Goal: Transaction & Acquisition: Book appointment/travel/reservation

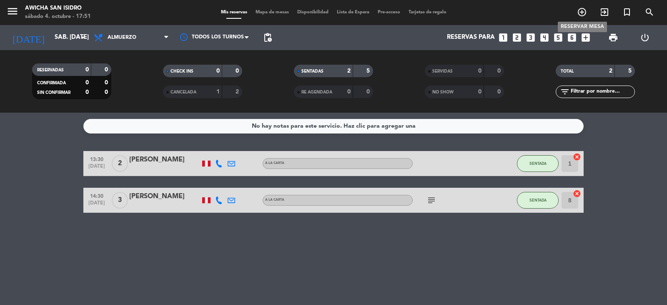
click at [581, 10] on icon "add_circle_outline" at bounding box center [582, 12] width 10 height 10
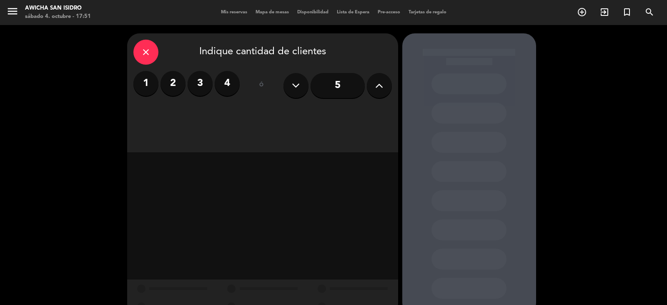
click at [229, 89] on label "4" at bounding box center [227, 83] width 25 height 25
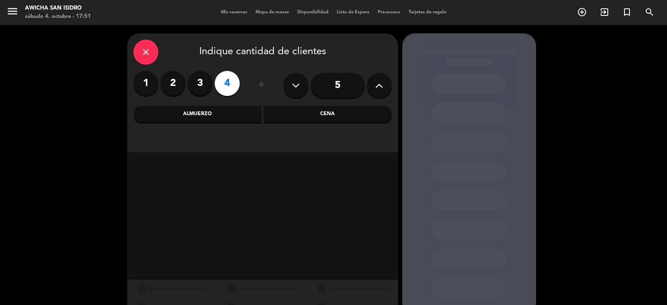
click at [353, 117] on div "Cena" at bounding box center [328, 114] width 128 height 17
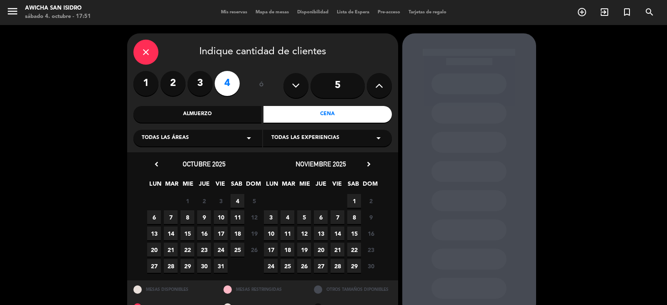
click at [239, 201] on span "4" at bounding box center [238, 201] width 14 height 14
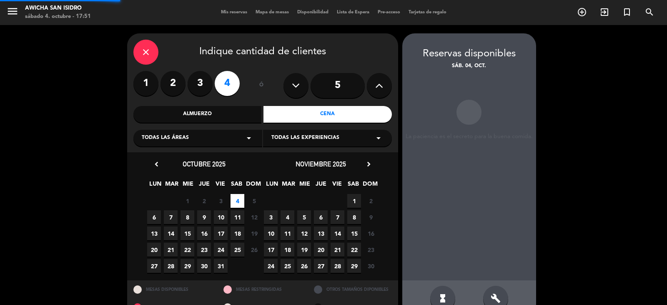
scroll to position [19, 0]
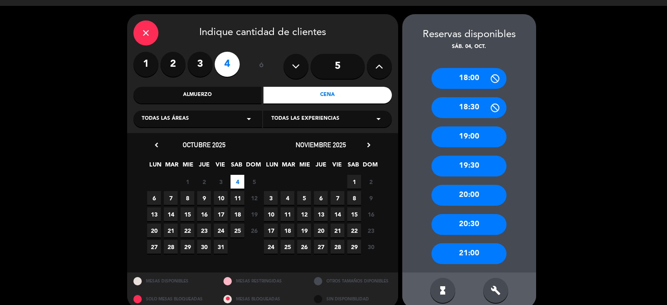
click at [482, 224] on div "20:30" at bounding box center [469, 224] width 75 height 21
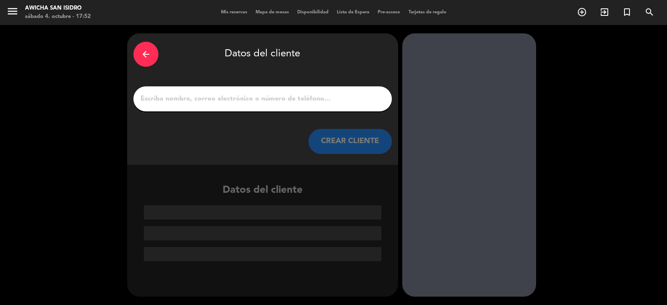
click at [212, 95] on input "1" at bounding box center [263, 99] width 246 height 12
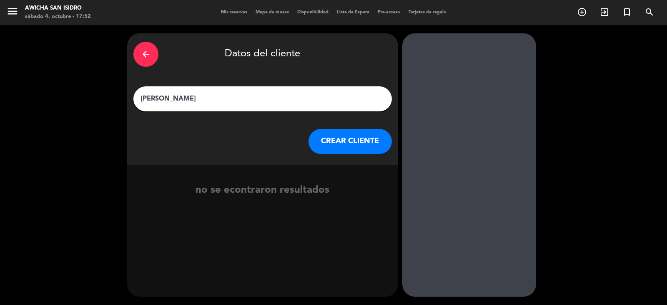
type input "[PERSON_NAME]"
click at [337, 141] on button "CREAR CLIENTE" at bounding box center [350, 141] width 83 height 25
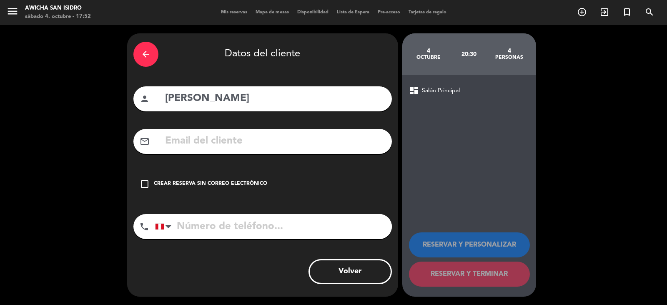
click at [148, 185] on icon "check_box_outline_blank" at bounding box center [145, 184] width 10 height 10
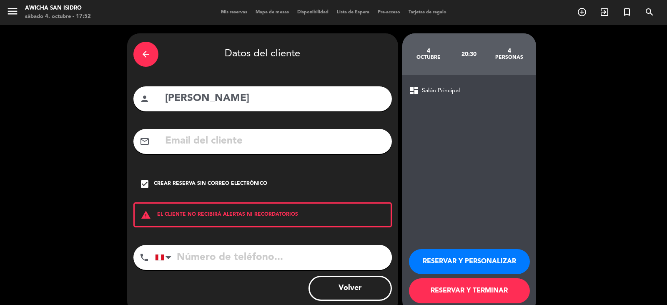
click at [240, 257] on input "tel" at bounding box center [273, 257] width 237 height 25
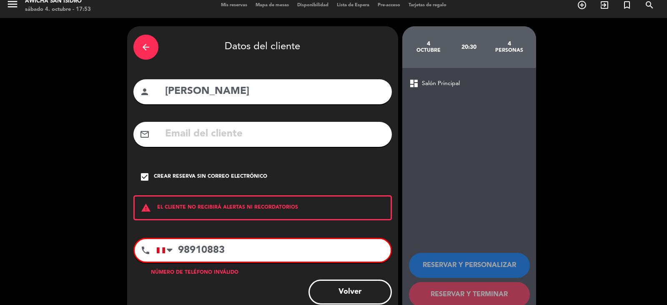
scroll to position [27, 0]
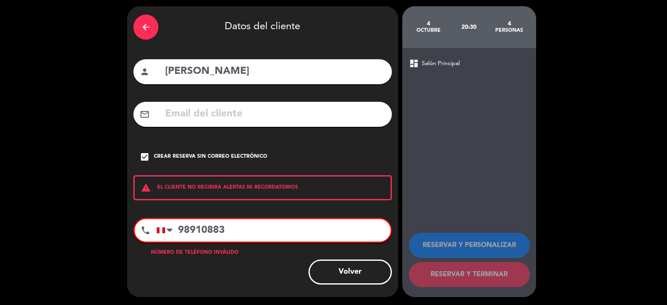
click at [205, 229] on input "98910883" at bounding box center [273, 230] width 234 height 23
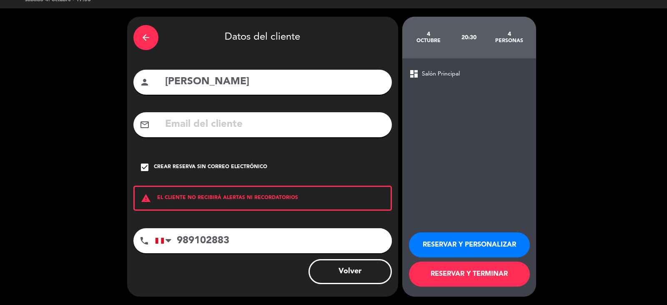
scroll to position [17, 0]
type input "989102883"
click at [494, 270] on button "RESERVAR Y TERMINAR" at bounding box center [469, 274] width 121 height 25
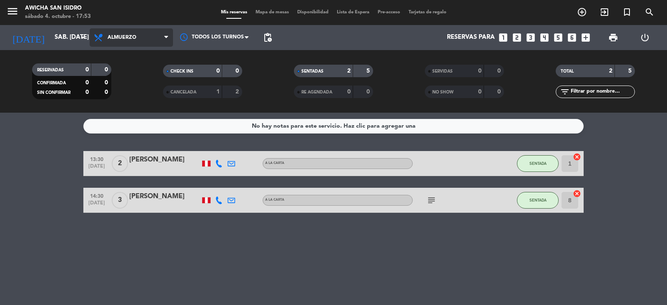
click at [165, 36] on icon at bounding box center [166, 37] width 4 height 7
click at [126, 93] on div "menu Awicha San [PERSON_NAME] 4. octubre - 17:53 Mis reservas Mapa de mesas Dis…" at bounding box center [333, 56] width 667 height 113
